Goal: Transaction & Acquisition: Purchase product/service

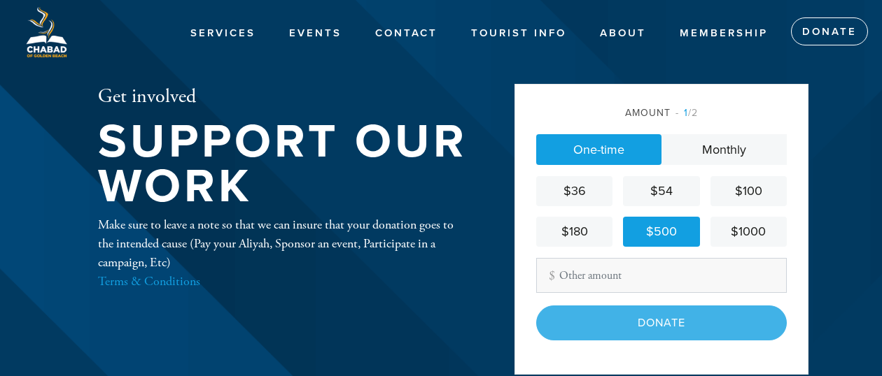
scroll to position [112, 0]
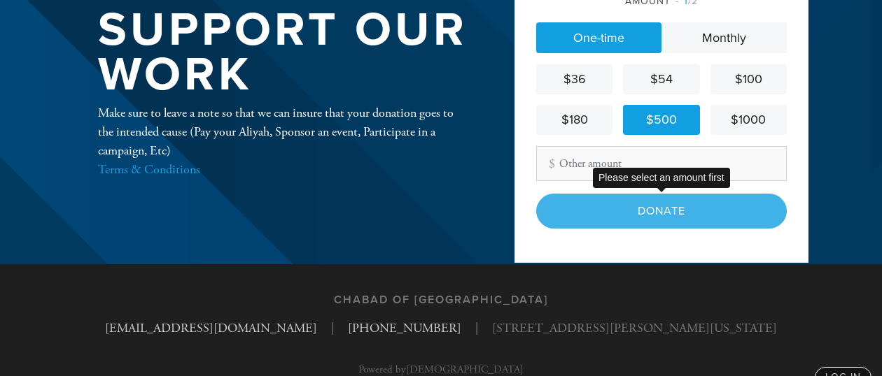
click at [655, 222] on div "Donate" at bounding box center [661, 211] width 250 height 35
click at [660, 210] on div "Donate" at bounding box center [661, 211] width 250 height 35
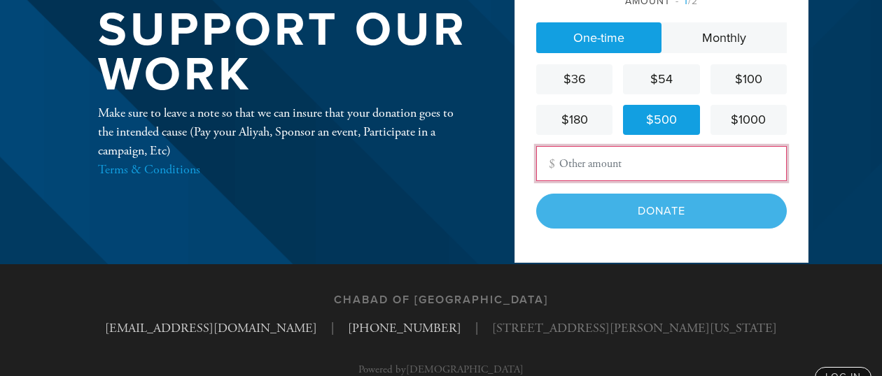
click at [607, 153] on input "Other Amount" at bounding box center [661, 163] width 250 height 35
click at [616, 161] on input "Other Amount" at bounding box center [661, 163] width 250 height 35
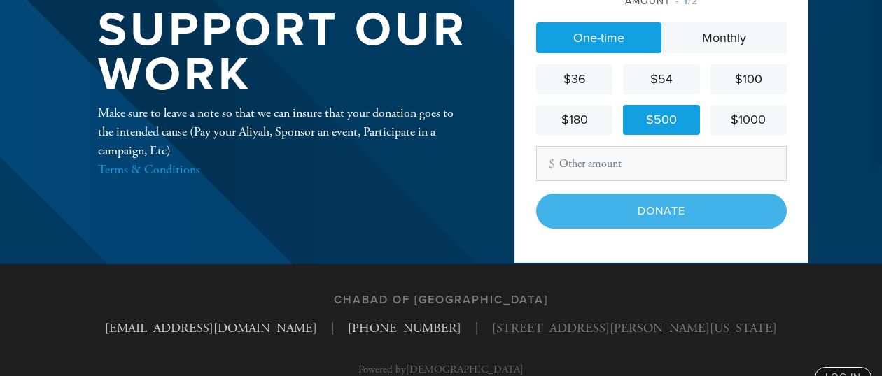
click at [669, 118] on div "$500" at bounding box center [660, 120] width 65 height 19
click at [660, 126] on div "$500" at bounding box center [660, 120] width 65 height 19
click at [674, 209] on div "Donate" at bounding box center [661, 211] width 250 height 35
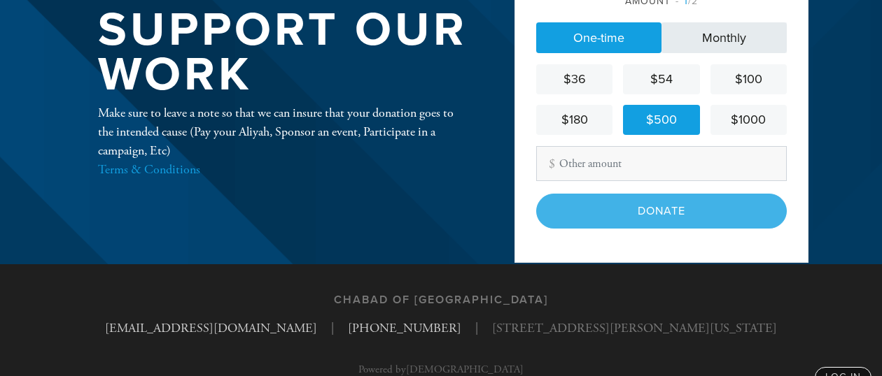
click at [701, 48] on link "Monthly" at bounding box center [723, 37] width 125 height 31
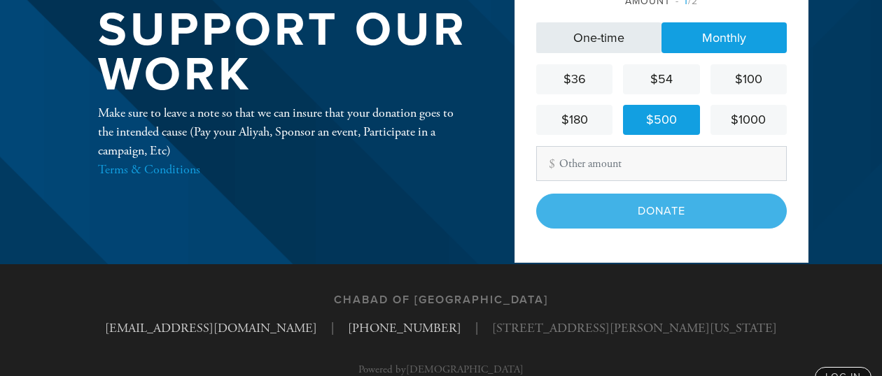
click at [619, 48] on link "One-time" at bounding box center [598, 37] width 125 height 31
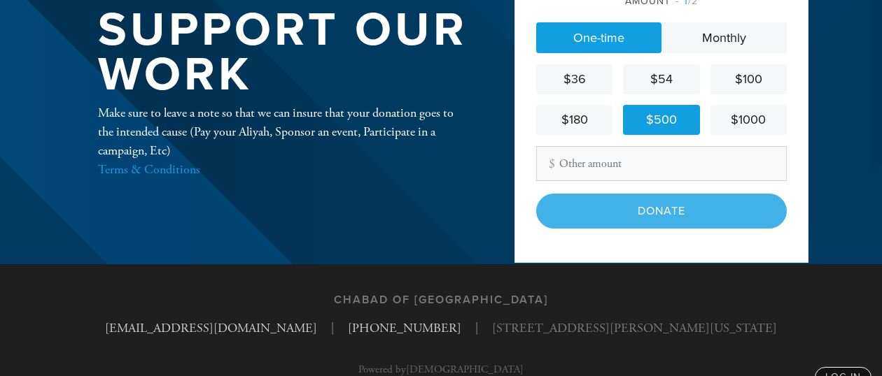
click at [670, 118] on div "$500" at bounding box center [660, 120] width 65 height 19
click at [586, 120] on div "$180" at bounding box center [574, 120] width 65 height 19
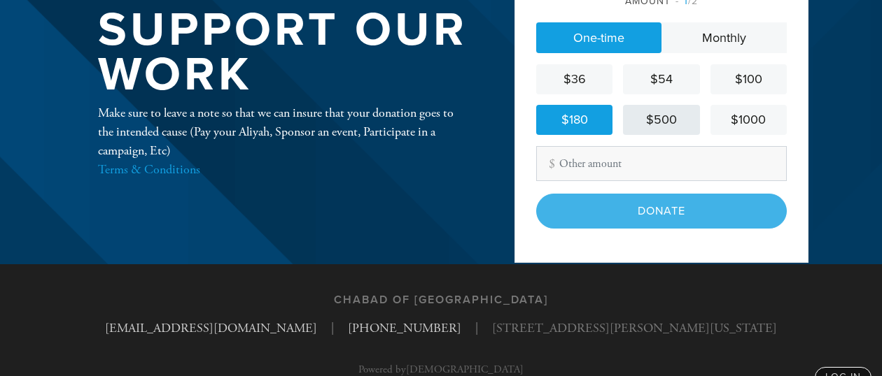
click at [655, 119] on div "$500" at bounding box center [660, 120] width 65 height 19
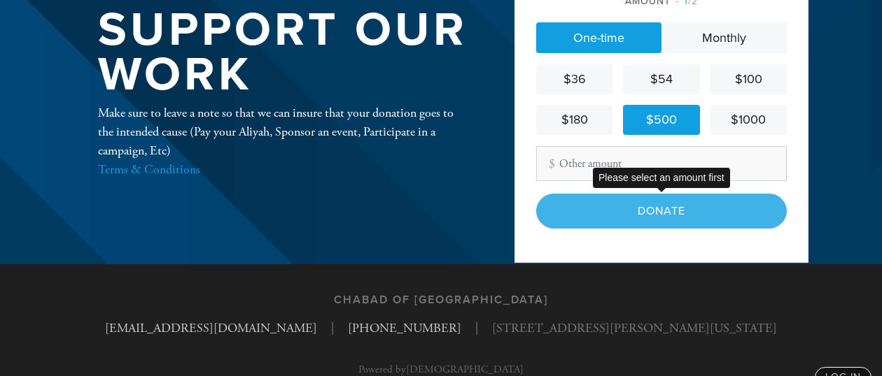
click at [670, 209] on div "Donate" at bounding box center [661, 211] width 250 height 35
click at [663, 126] on div "$500" at bounding box center [660, 120] width 65 height 19
click at [662, 126] on div "$500" at bounding box center [660, 120] width 65 height 19
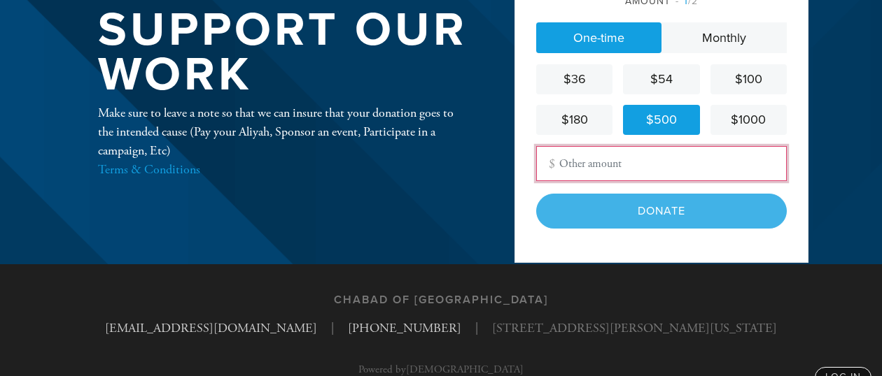
click at [619, 167] on input "Other Amount" at bounding box center [661, 163] width 250 height 35
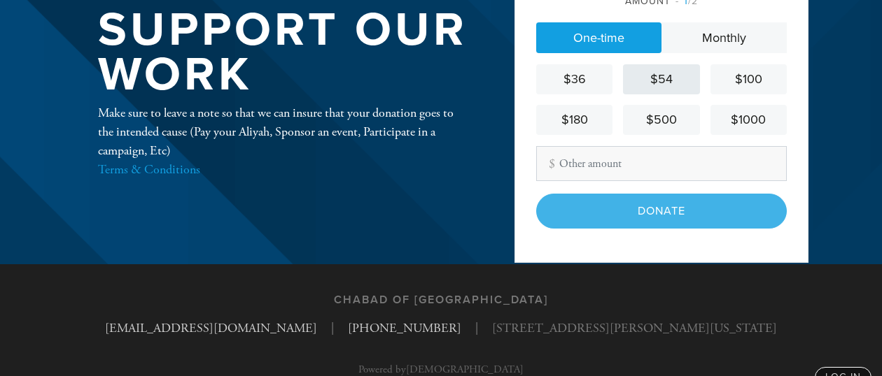
click at [653, 80] on div "$54" at bounding box center [660, 79] width 65 height 19
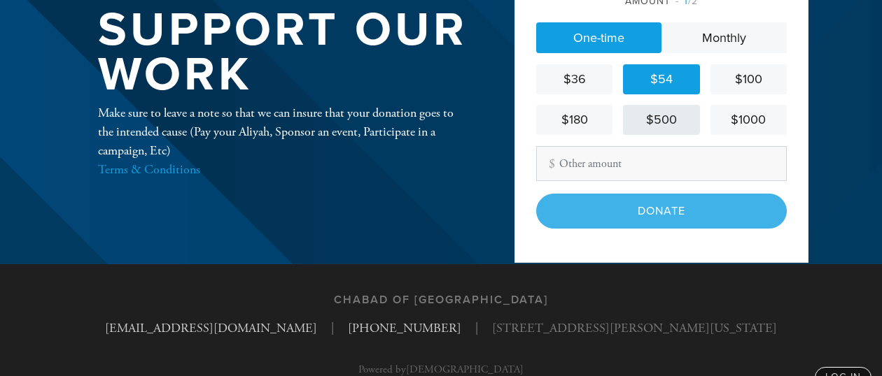
click at [660, 120] on div "$500" at bounding box center [660, 120] width 65 height 19
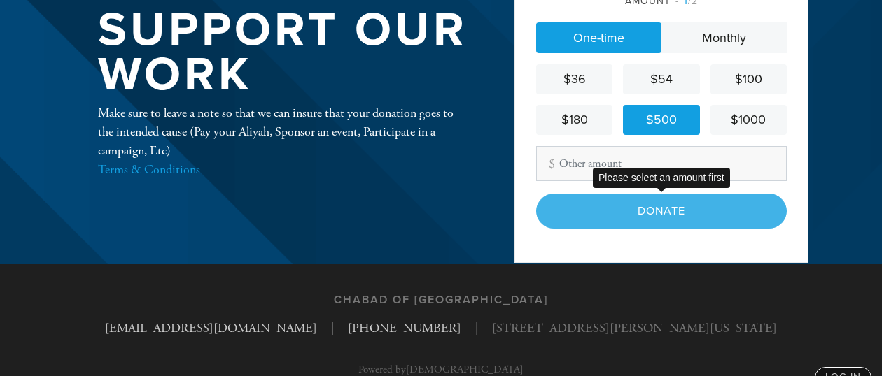
click at [653, 204] on div "Donate" at bounding box center [661, 211] width 250 height 35
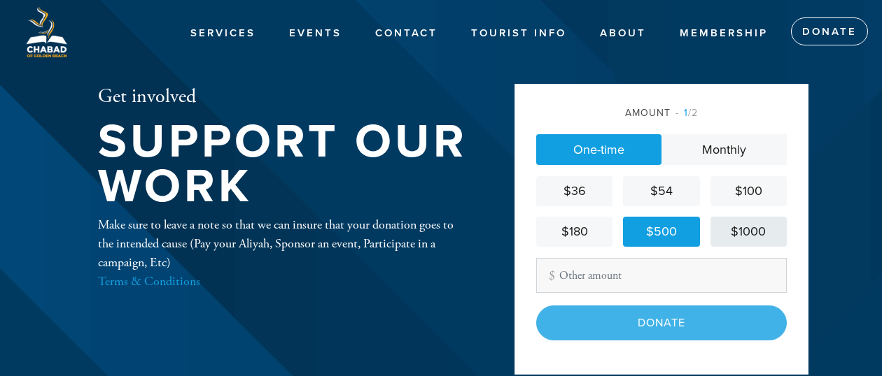
scroll to position [0, 0]
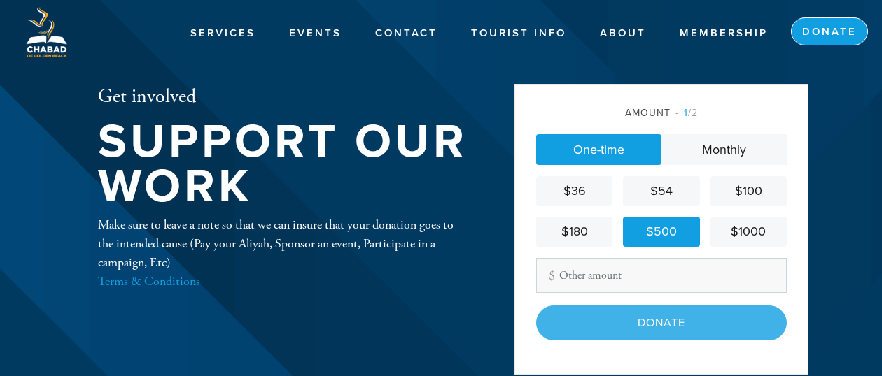
click at [828, 32] on link "Donate" at bounding box center [829, 31] width 77 height 28
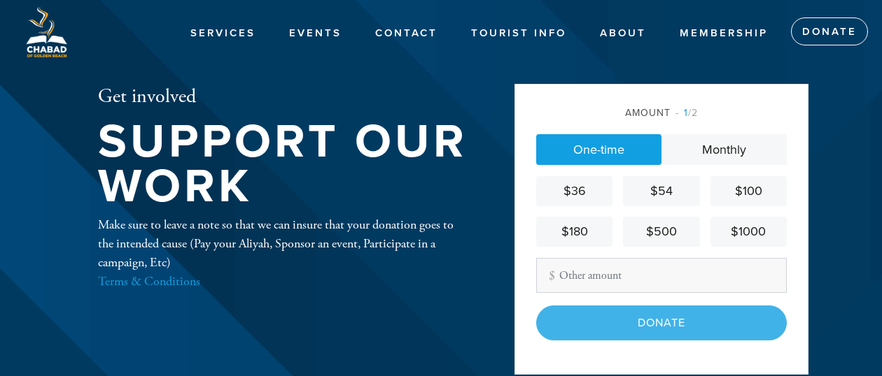
click at [665, 236] on div "$500" at bounding box center [660, 231] width 65 height 19
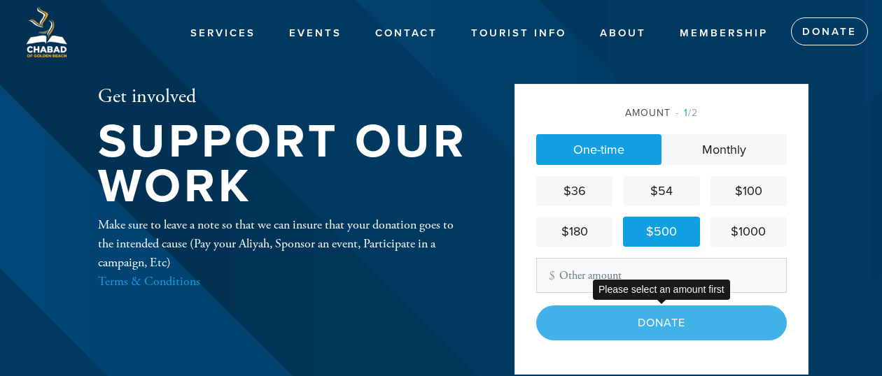
click at [653, 323] on div "Donate" at bounding box center [661, 323] width 250 height 35
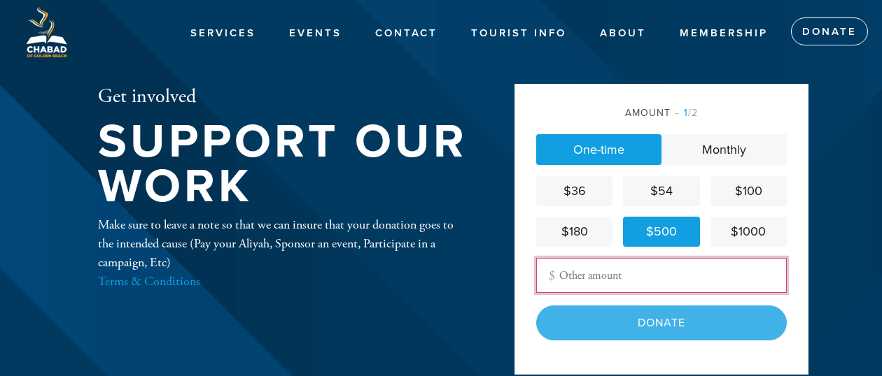
click at [568, 278] on input "Other Amount" at bounding box center [661, 275] width 250 height 35
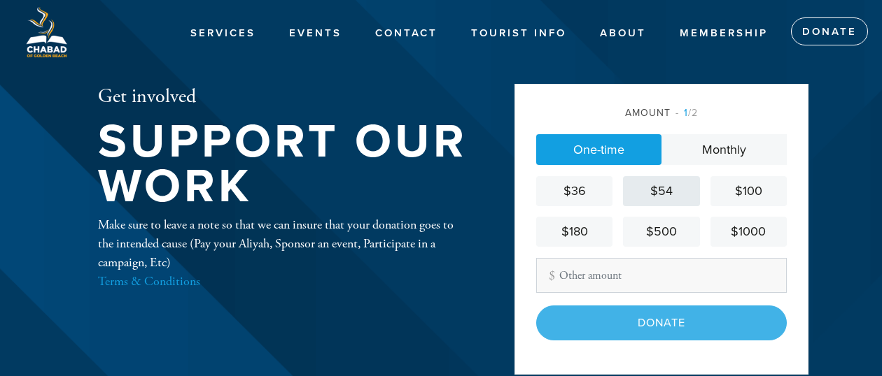
click at [670, 195] on div "$54" at bounding box center [660, 191] width 65 height 19
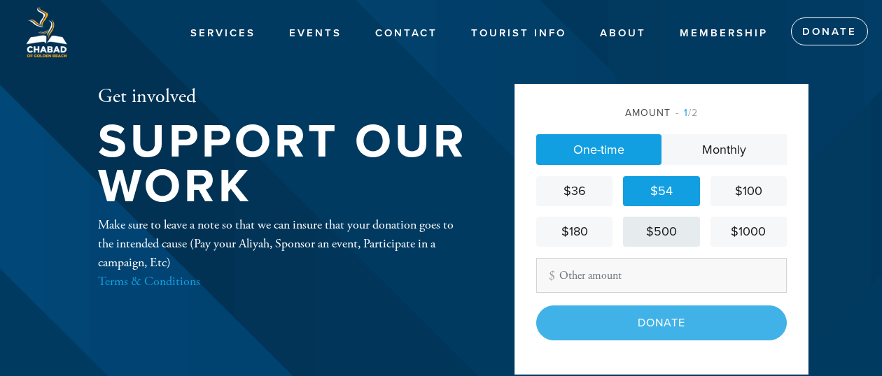
click at [669, 232] on div "$500" at bounding box center [660, 231] width 65 height 19
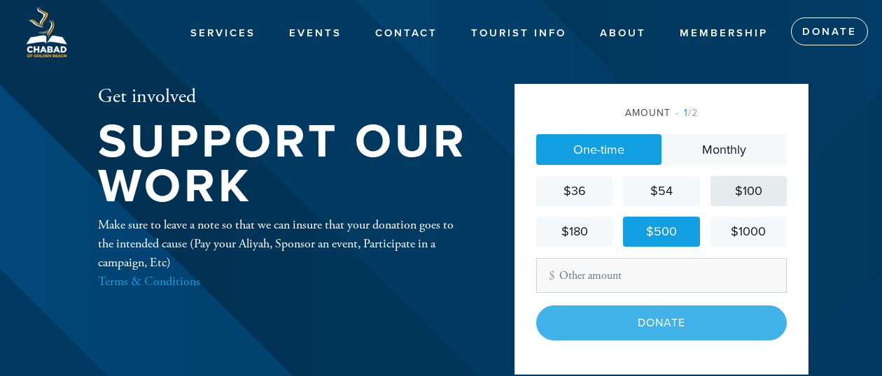
click at [770, 192] on div "$100" at bounding box center [748, 191] width 65 height 19
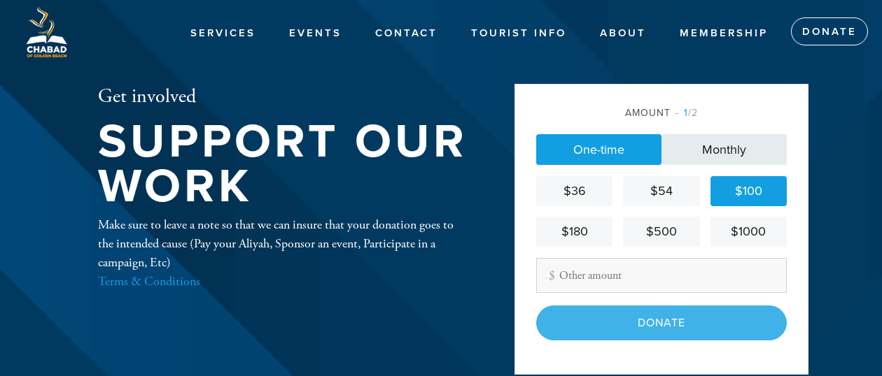
click at [725, 154] on link "Monthly" at bounding box center [723, 149] width 125 height 31
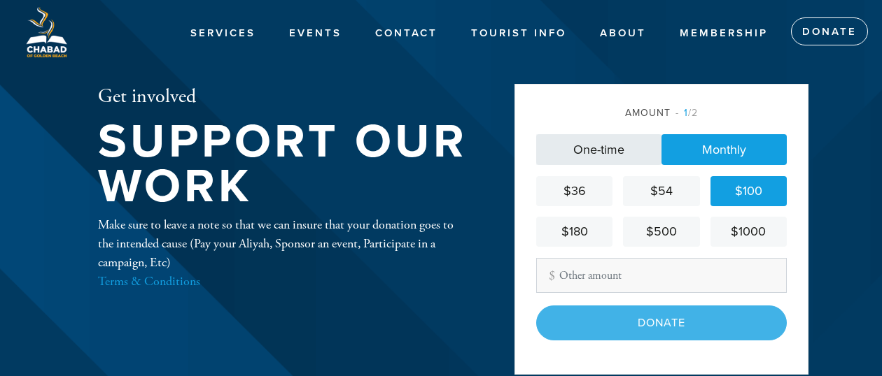
click at [614, 153] on link "One-time" at bounding box center [598, 149] width 125 height 31
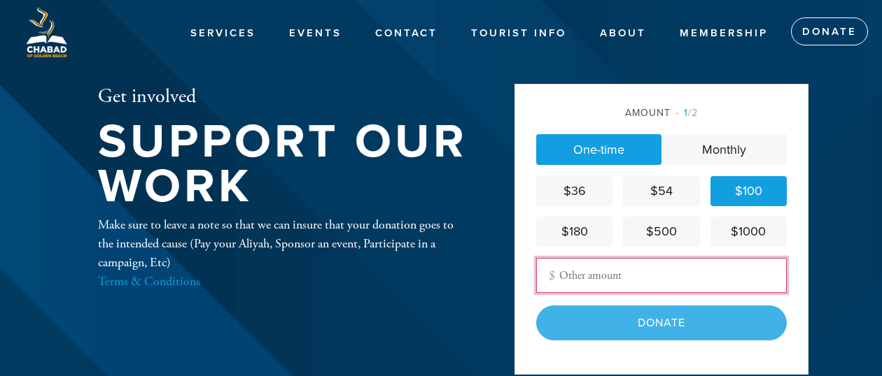
click at [638, 276] on input "Other Amount" at bounding box center [661, 275] width 250 height 35
click at [620, 274] on input "Other Amount" at bounding box center [661, 275] width 250 height 35
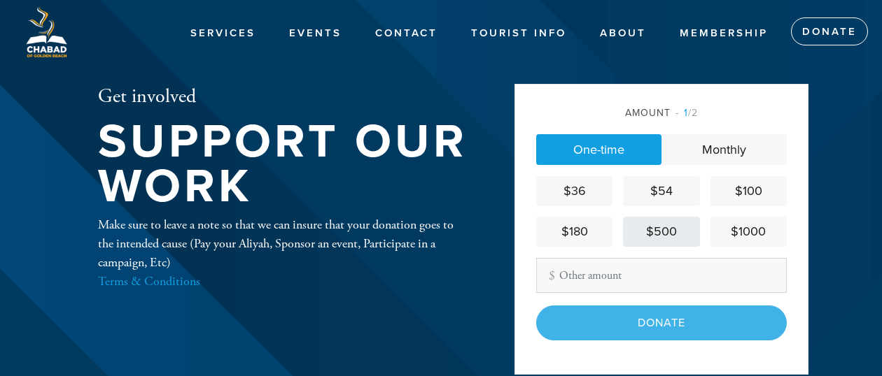
click at [676, 227] on div "$500" at bounding box center [660, 231] width 65 height 19
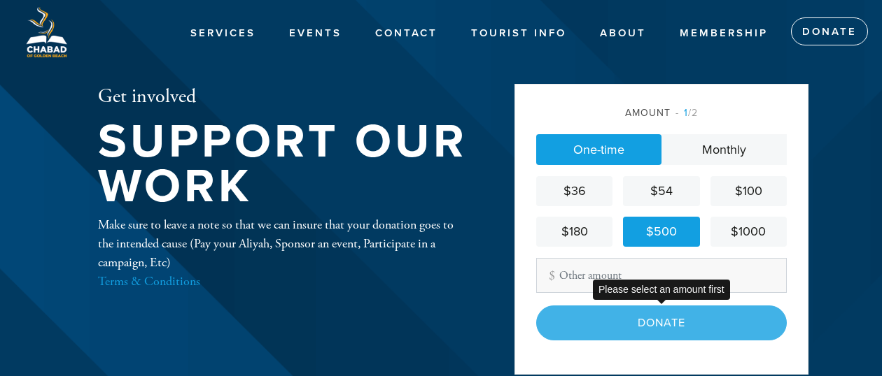
click at [665, 315] on div "Donate" at bounding box center [661, 323] width 250 height 35
click at [665, 313] on div "Donate" at bounding box center [661, 323] width 250 height 35
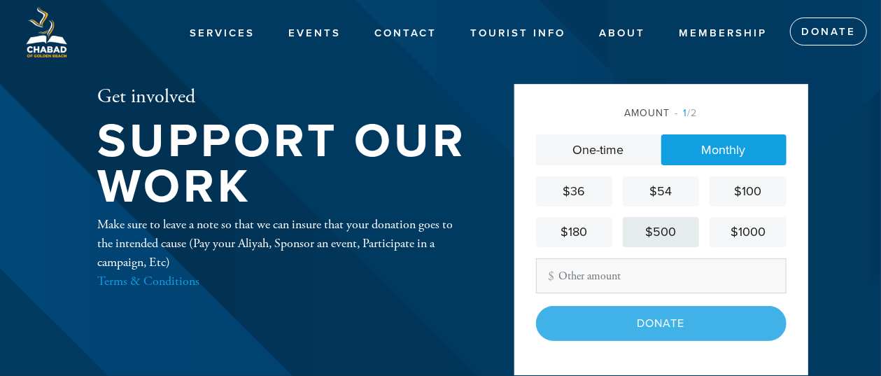
click at [659, 231] on div "$500" at bounding box center [660, 231] width 65 height 19
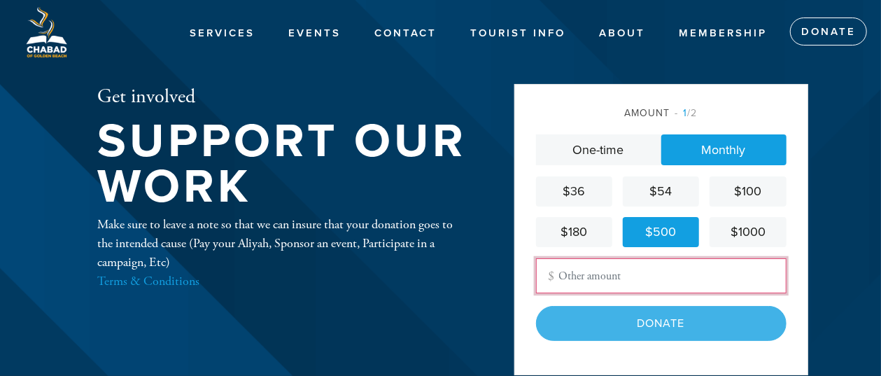
click at [644, 278] on input "Other Amount" at bounding box center [661, 275] width 250 height 35
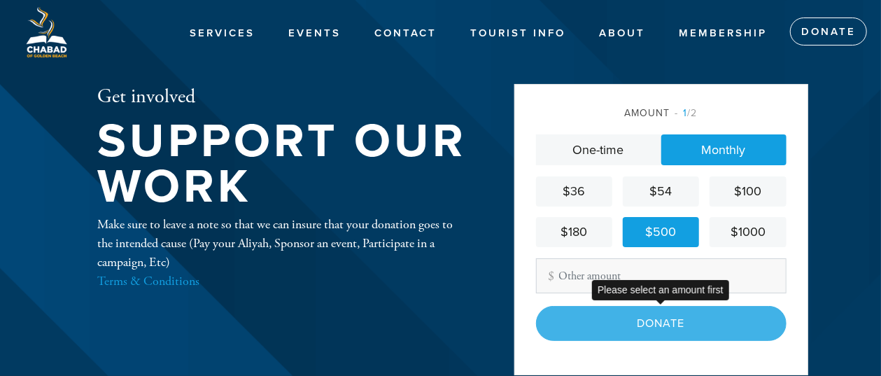
click at [656, 330] on div "Donate" at bounding box center [661, 323] width 250 height 35
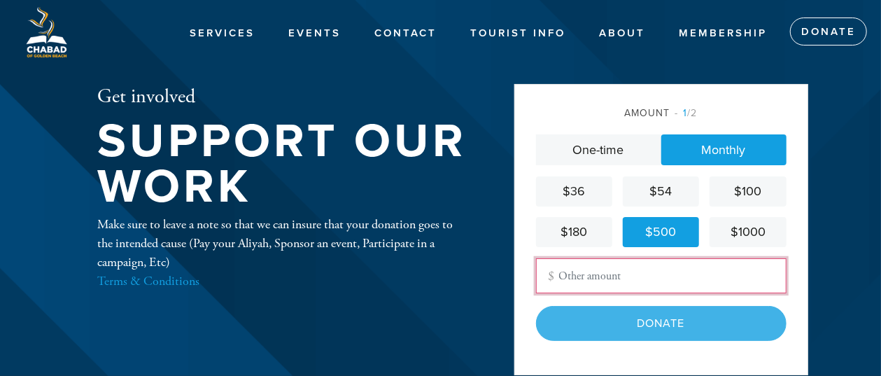
click at [635, 266] on input "Other Amount" at bounding box center [661, 275] width 250 height 35
click at [637, 274] on input "Other Amount" at bounding box center [661, 275] width 250 height 35
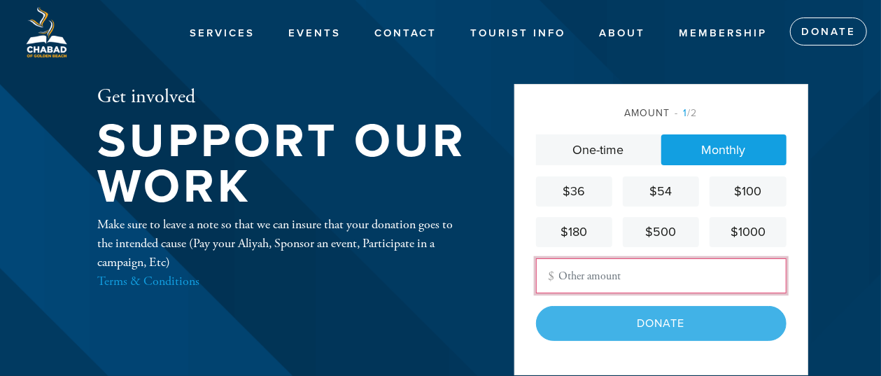
click at [637, 274] on input "Other Amount" at bounding box center [661, 275] width 250 height 35
click at [637, 277] on input "Other Amount" at bounding box center [661, 275] width 250 height 35
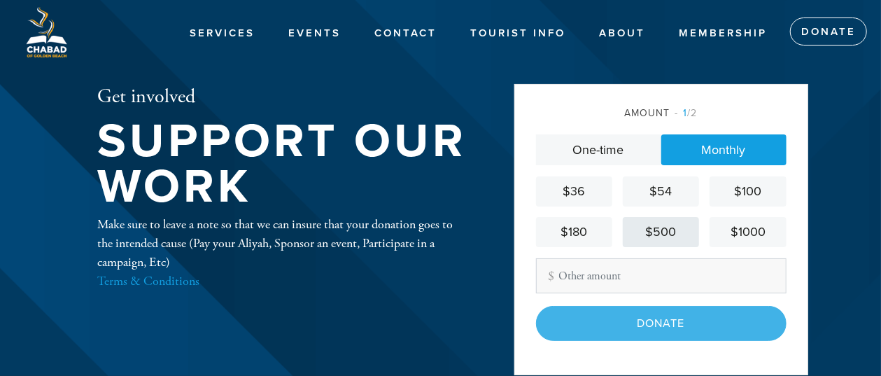
click at [648, 239] on div "$500" at bounding box center [660, 231] width 65 height 19
click at [649, 232] on div "$500" at bounding box center [660, 231] width 65 height 19
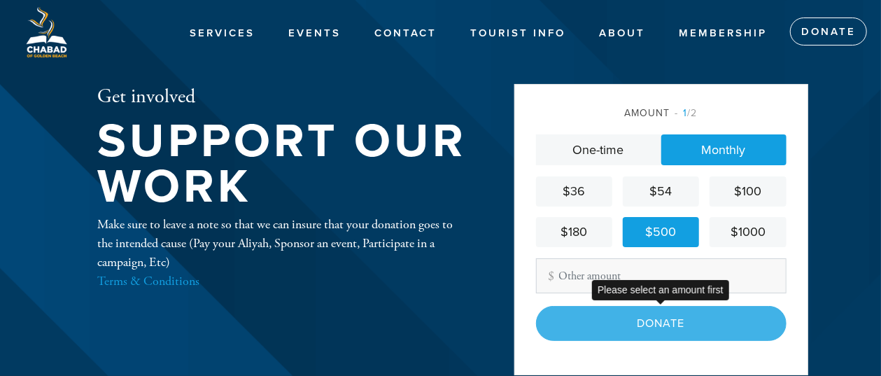
click at [667, 319] on div "Donate" at bounding box center [661, 323] width 250 height 35
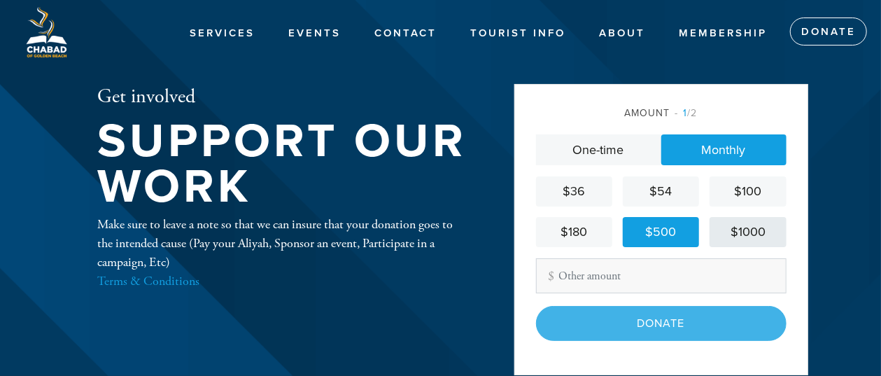
click at [747, 232] on div "$1000" at bounding box center [747, 231] width 65 height 19
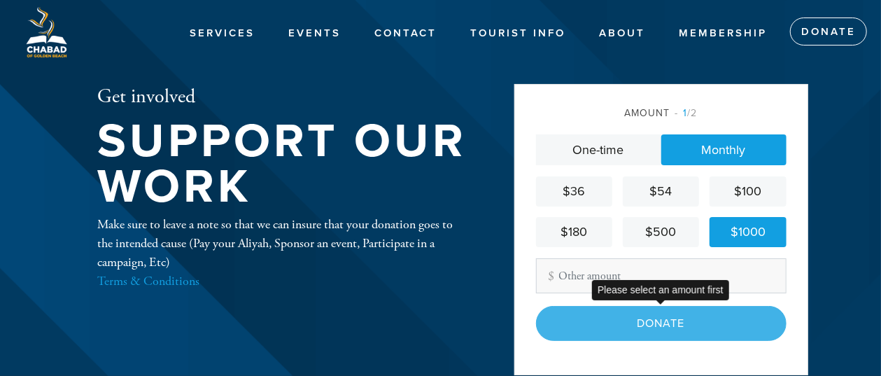
click at [693, 327] on div "Donate" at bounding box center [661, 323] width 250 height 35
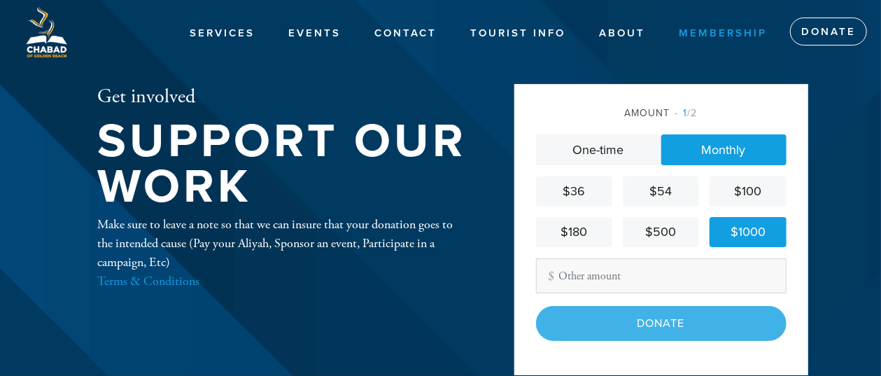
click at [742, 28] on link "Membership" at bounding box center [722, 33] width 109 height 27
